Goal: Information Seeking & Learning: Check status

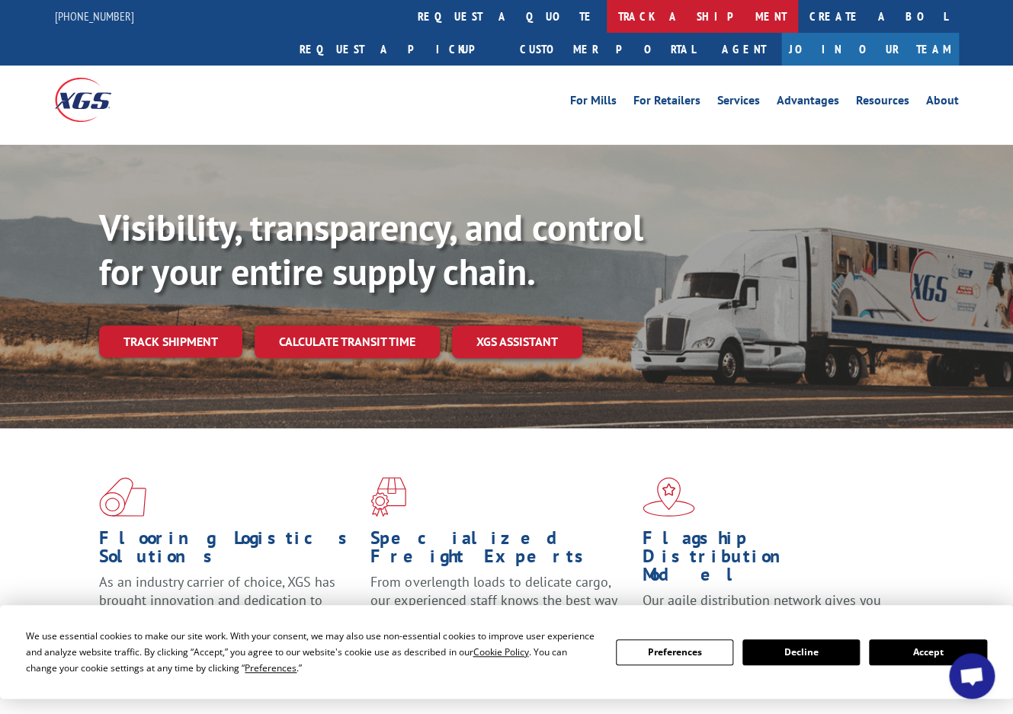
click at [607, 18] on link "track a shipment" at bounding box center [702, 16] width 191 height 33
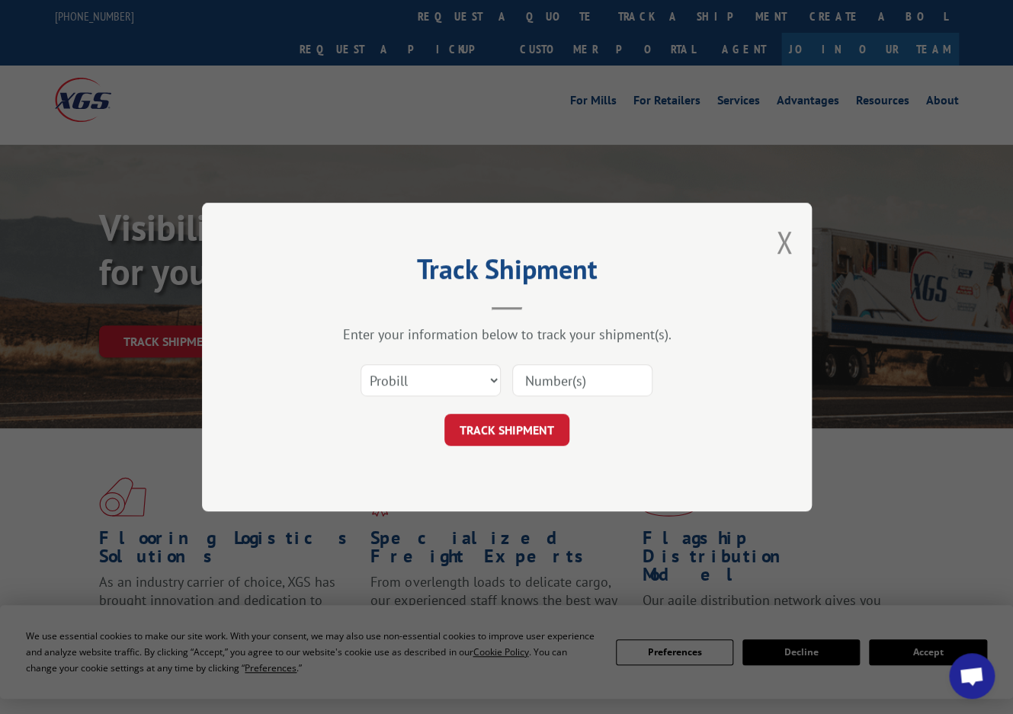
click at [525, 378] on input at bounding box center [582, 380] width 140 height 32
paste input "17692349"
type input "17692349"
click at [509, 427] on button "TRACK SHIPMENT" at bounding box center [507, 430] width 125 height 32
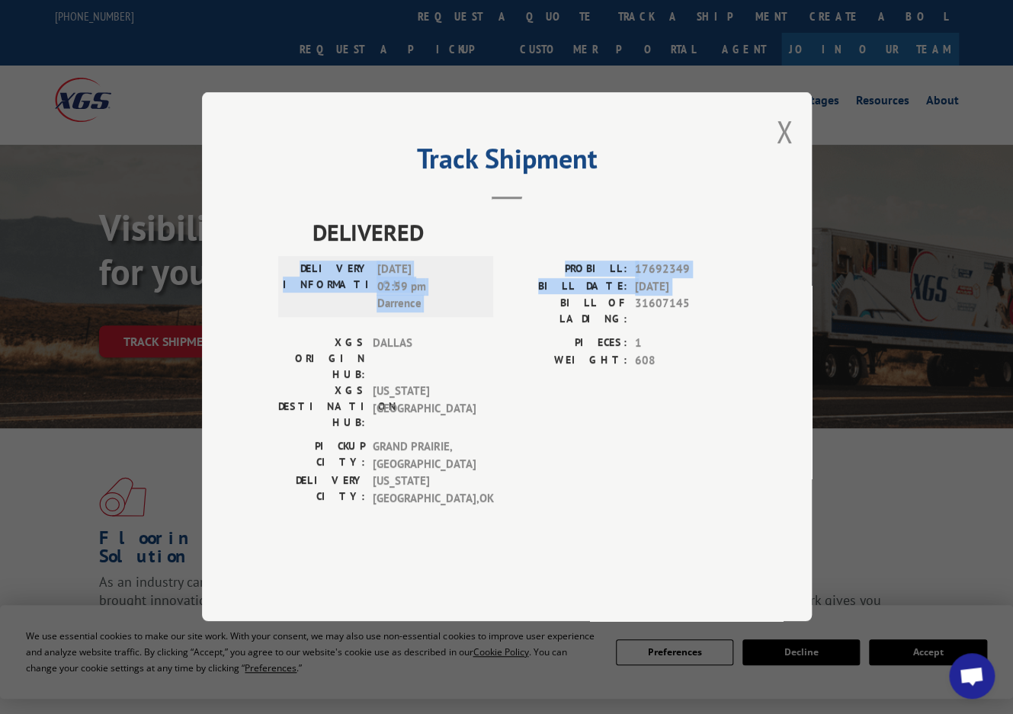
drag, startPoint x: 351, startPoint y: 316, endPoint x: 502, endPoint y: 345, distance: 153.7
click at [502, 336] on div "DELIVERY INFORMATION: [DATE] 02:59 pm [PERSON_NAME]: 17692349 BILL DATE: [DATE]…" at bounding box center [507, 299] width 458 height 74
click at [501, 336] on div "DELIVERY INFORMATION: [DATE] 02:59 pm [PERSON_NAME]: 17692349 BILL DATE: [DATE]…" at bounding box center [507, 299] width 458 height 74
drag, startPoint x: 425, startPoint y: 352, endPoint x: 304, endPoint y: 319, distance: 124.7
click at [304, 313] on div "DELIVERY INFORMATION: [DATE] 02:59 pm [PERSON_NAME]" at bounding box center [386, 288] width 206 height 52
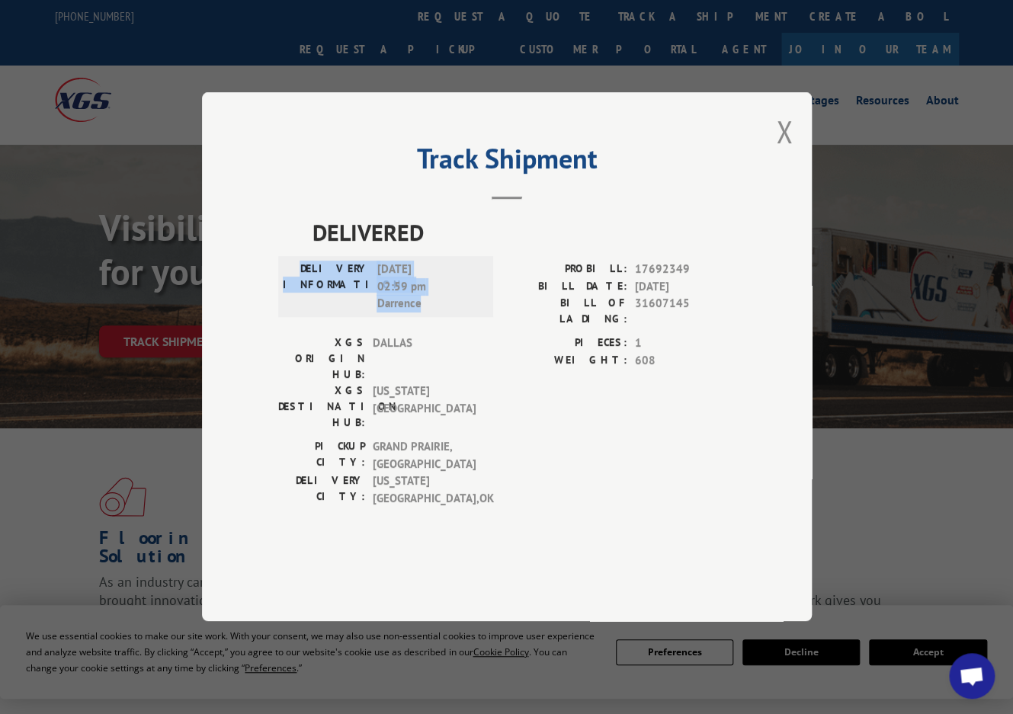
copy div "DELIVERY INFORMATION: [DATE] 02:59 pm [PERSON_NAME]"
click at [778, 152] on button "Close modal" at bounding box center [784, 131] width 17 height 40
